Goal: Task Accomplishment & Management: Manage account settings

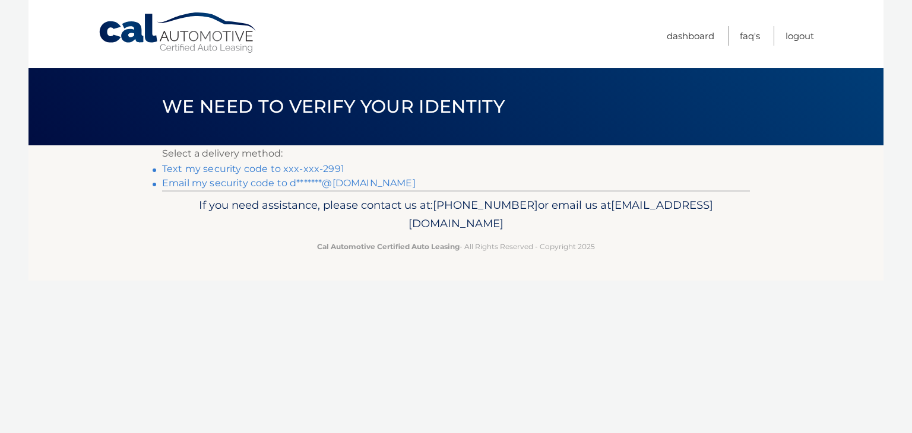
click at [277, 166] on link "Text my security code to xxx-xxx-2991" at bounding box center [253, 168] width 182 height 11
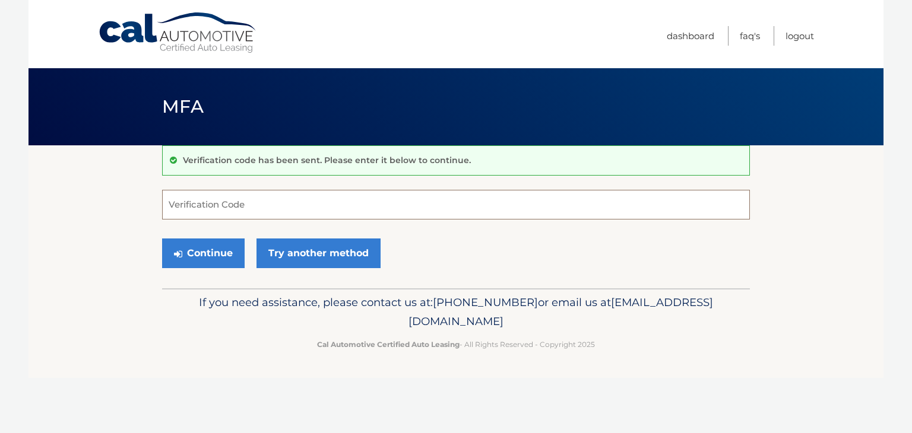
click at [229, 213] on input "Verification Code" at bounding box center [456, 205] width 588 height 30
type input "255881"
click at [211, 252] on button "Continue" at bounding box center [203, 254] width 83 height 30
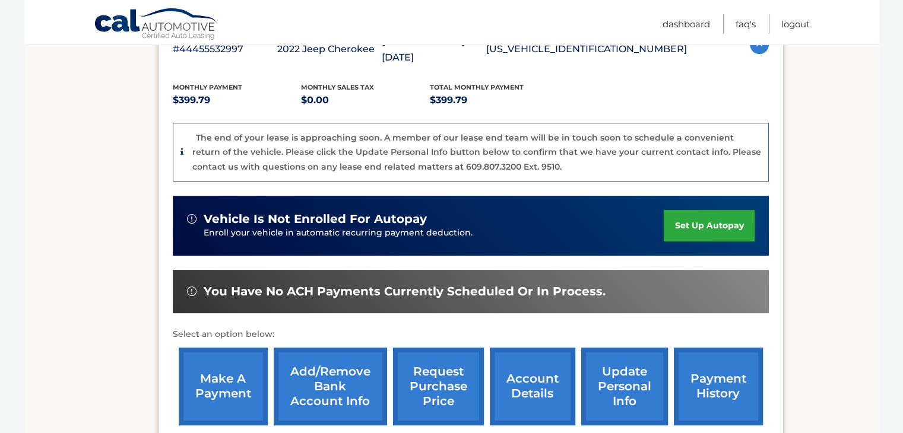
scroll to position [237, 0]
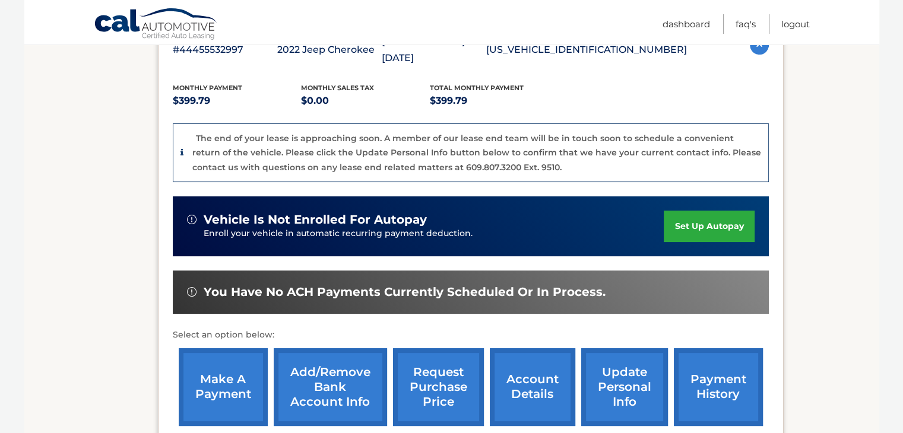
click at [518, 373] on link "account details" at bounding box center [532, 387] width 85 height 78
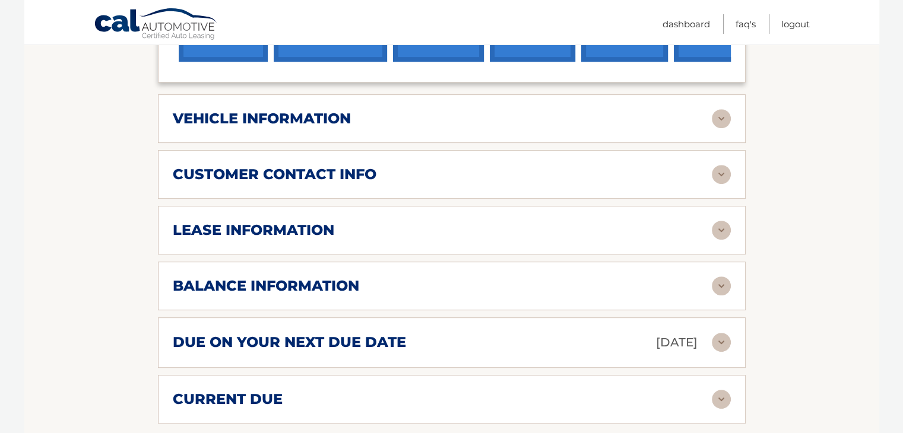
scroll to position [545, 0]
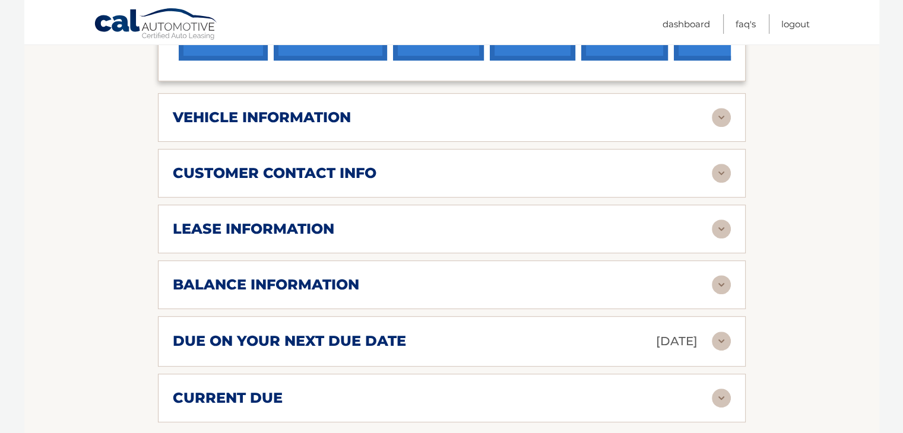
click at [719, 220] on img at bounding box center [721, 229] width 19 height 19
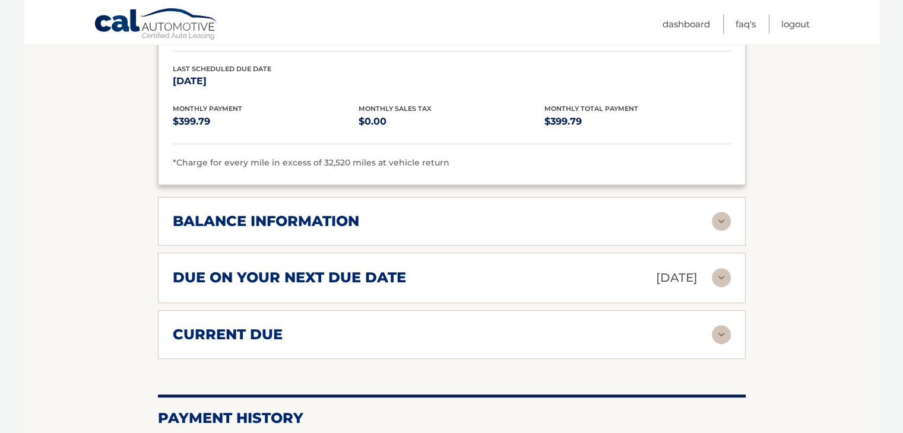
scroll to position [819, 0]
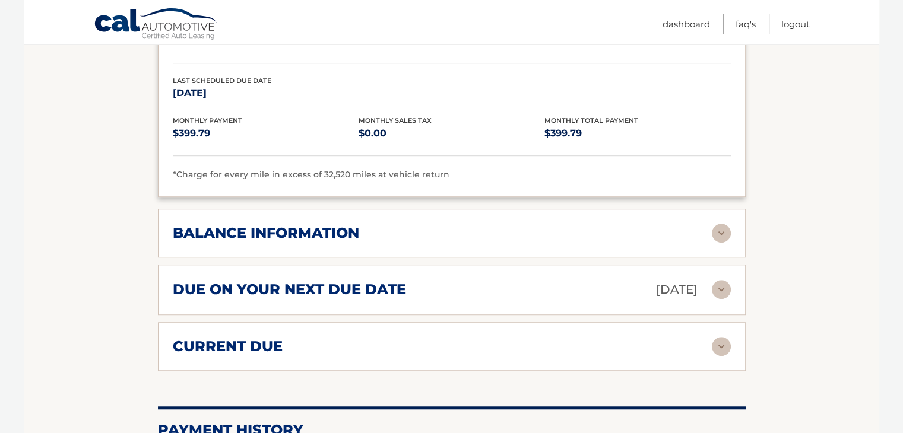
click at [718, 224] on img at bounding box center [721, 233] width 19 height 19
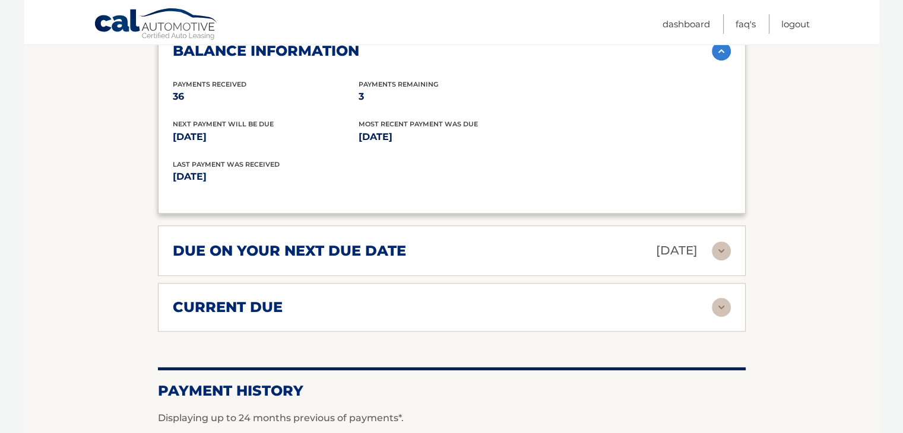
scroll to position [1003, 0]
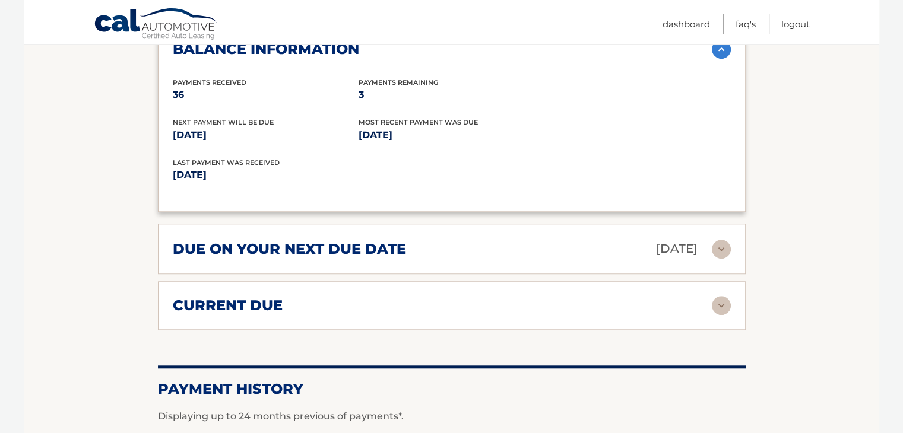
click at [722, 240] on img at bounding box center [721, 249] width 19 height 19
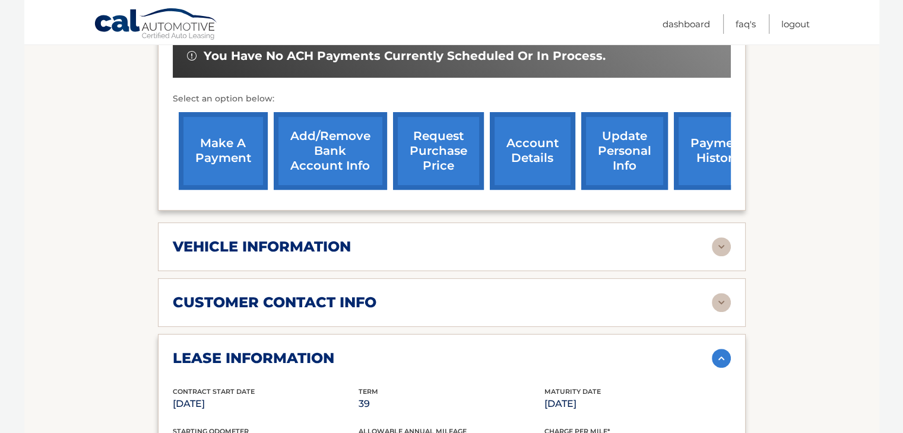
scroll to position [415, 0]
click at [722, 294] on img at bounding box center [721, 303] width 19 height 19
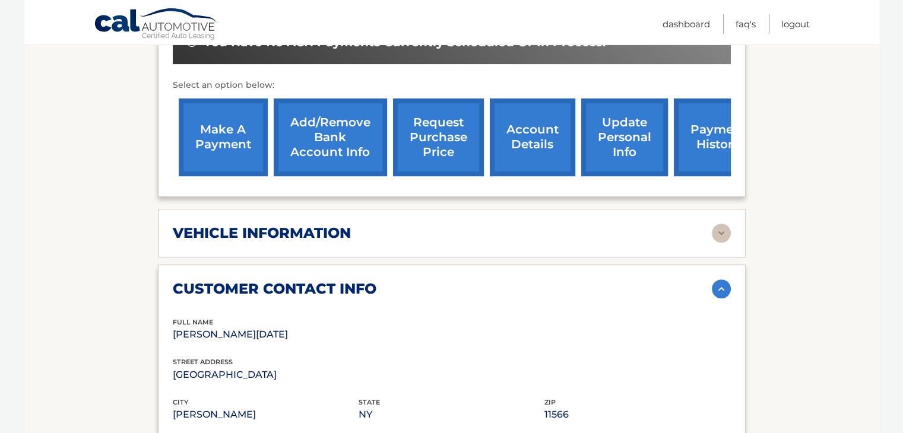
scroll to position [427, 0]
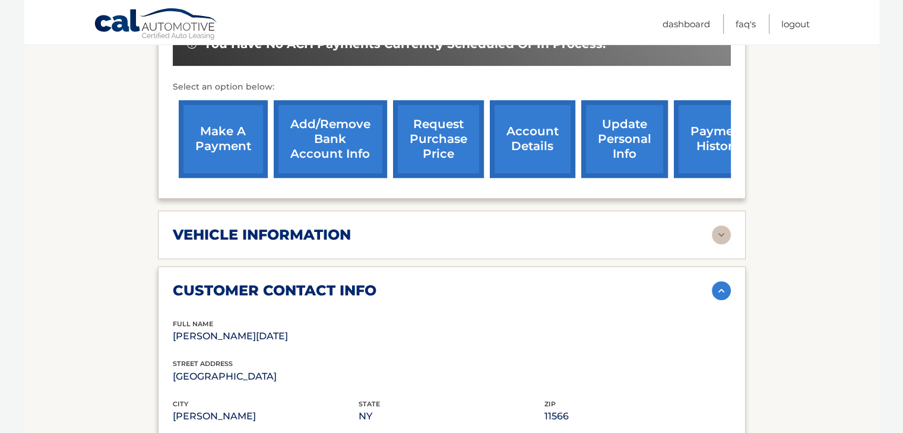
click at [717, 226] on img at bounding box center [721, 235] width 19 height 19
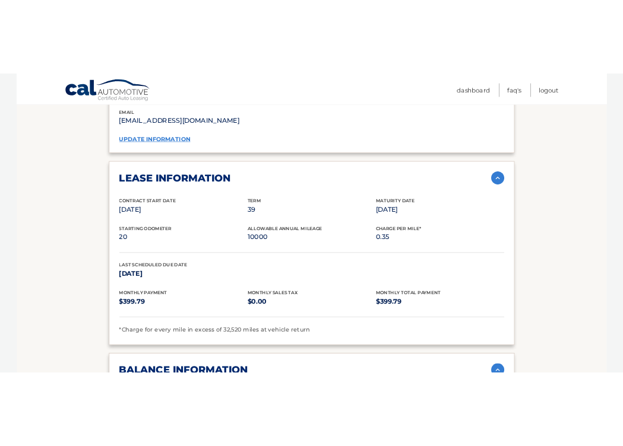
scroll to position [1185, 0]
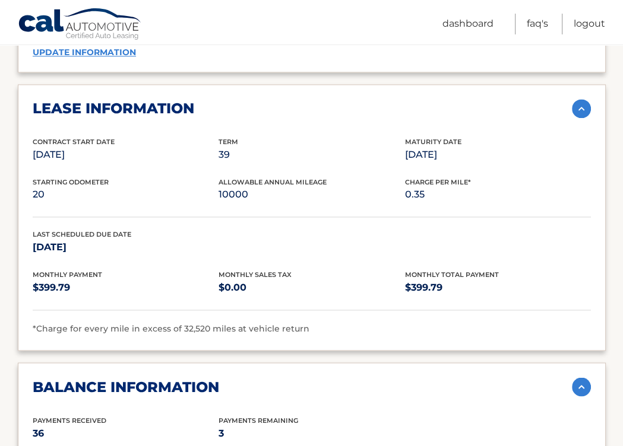
click at [293, 34] on nav "Menu Dashboard FAQ's Logout" at bounding box center [396, 22] width 417 height 45
click at [359, 4] on nav "Menu Dashboard FAQ's Logout" at bounding box center [396, 22] width 417 height 45
click at [263, 2] on nav "Menu Dashboard FAQ's Logout" at bounding box center [396, 22] width 417 height 45
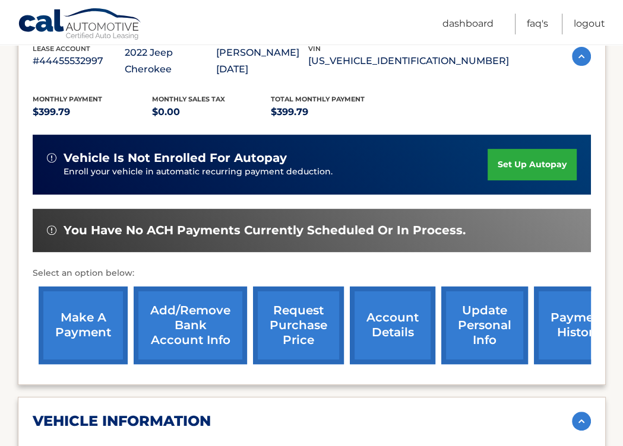
scroll to position [235, 0]
